Goal: Find specific page/section: Find specific page/section

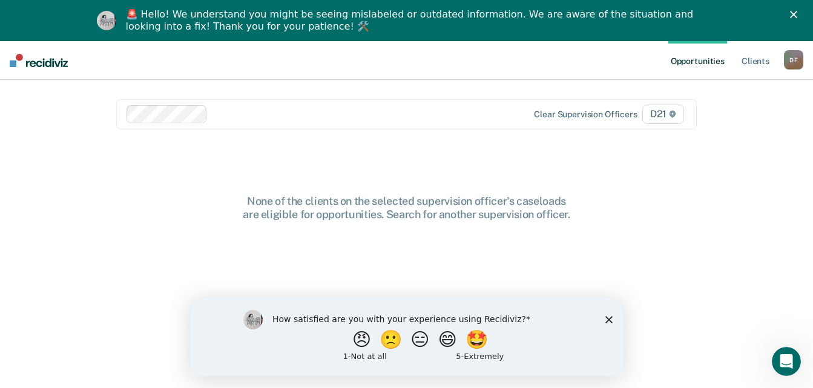
click at [604, 322] on icon "Close survey" at bounding box center [607, 319] width 7 height 7
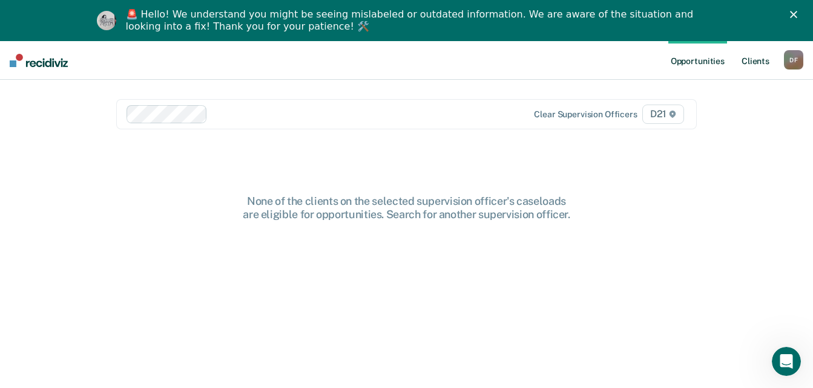
click at [756, 64] on link "Client s" at bounding box center [755, 60] width 33 height 39
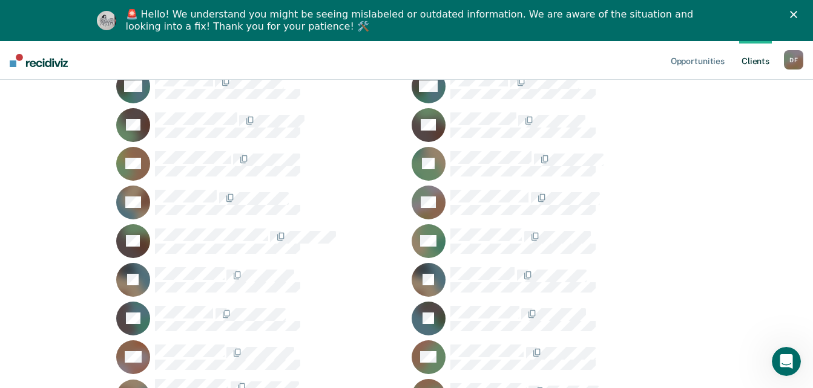
scroll to position [605, 0]
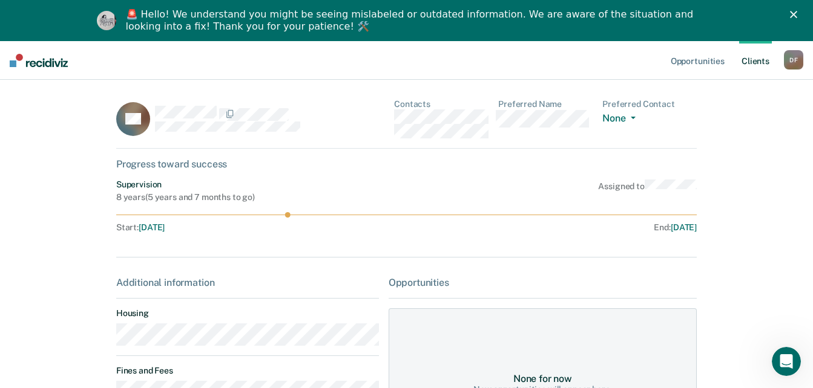
click at [797, 14] on polygon "Close" at bounding box center [793, 14] width 7 height 7
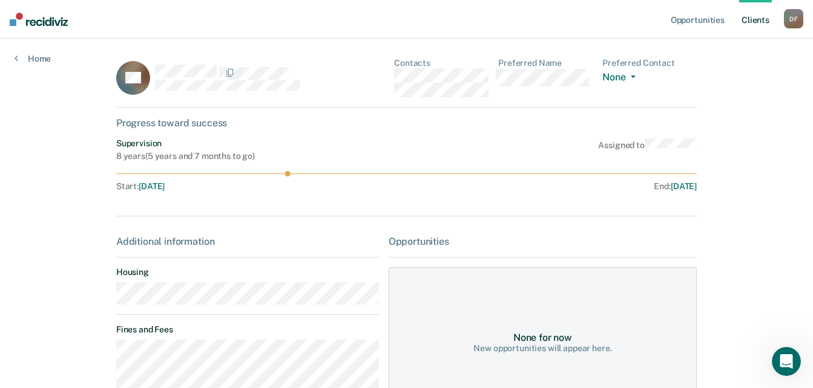
click at [733, 161] on div "Opportunities Client s Darien 2. [PERSON_NAME] Profile How it works Log Out Hom…" at bounding box center [406, 277] width 813 height 554
click at [157, 188] on span "[DATE]" at bounding box center [152, 186] width 26 height 10
click at [670, 187] on span "[DATE]" at bounding box center [683, 186] width 26 height 10
click at [730, 185] on div "Opportunities Client s Darien 2. [PERSON_NAME] Profile How it works Log Out Hom…" at bounding box center [406, 277] width 813 height 554
click at [618, 143] on div "Assigned to" at bounding box center [647, 150] width 99 height 23
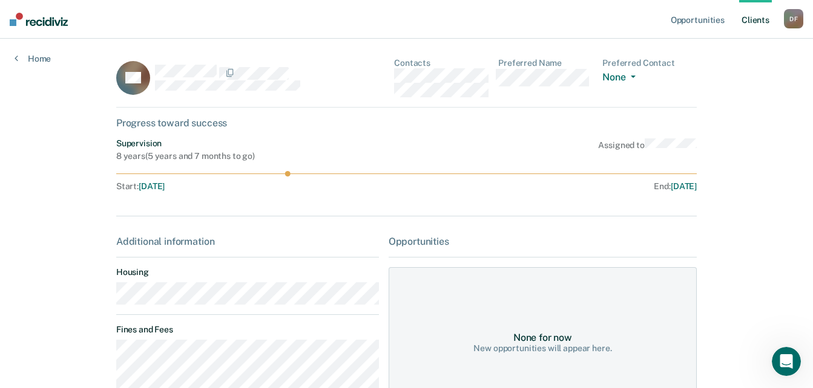
click at [261, 324] on div "Additional information Housing Fines and Fees Probation Special Conditions Paro…" at bounding box center [247, 363] width 263 height 255
click at [726, 118] on div "Opportunities Client s Darien 2. [PERSON_NAME] Profile How it works Log Out Hom…" at bounding box center [406, 277] width 813 height 554
